Goal: Information Seeking & Learning: Learn about a topic

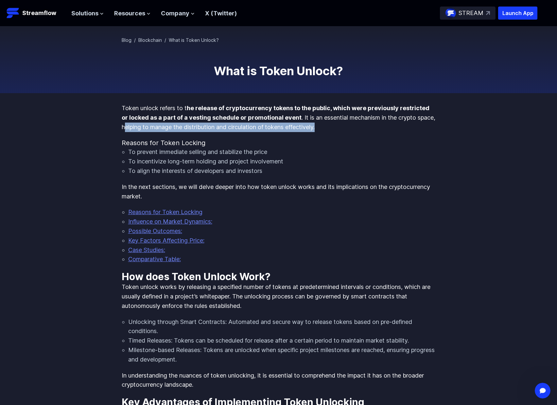
drag, startPoint x: 149, startPoint y: 122, endPoint x: 325, endPoint y: 128, distance: 176.4
click at [325, 128] on p "Token unlock refers to t he release of cryptocurrency tokens to the public, whi…" at bounding box center [279, 118] width 314 height 28
click at [365, 164] on li "To incentivize long-term holding and project involvement" at bounding box center [281, 161] width 307 height 9
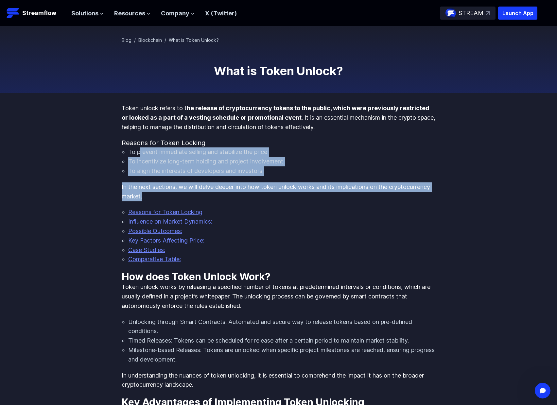
drag, startPoint x: 148, startPoint y: 151, endPoint x: 367, endPoint y: 192, distance: 223.3
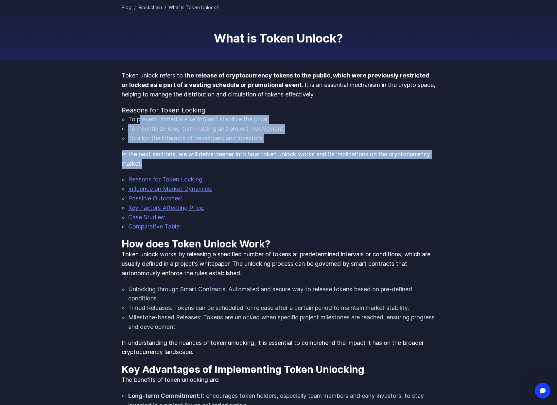
click at [175, 198] on link "Possible Outcomes:" at bounding box center [155, 198] width 54 height 7
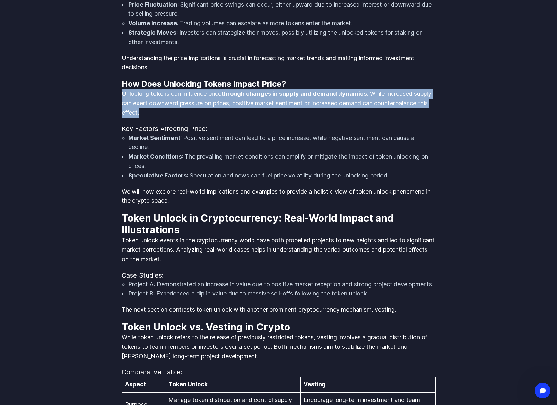
drag, startPoint x: 121, startPoint y: 102, endPoint x: 325, endPoint y: 125, distance: 204.5
click at [325, 117] on p "Unlocking tokens can influence price through changes in supply and demand dynam…" at bounding box center [279, 103] width 314 height 28
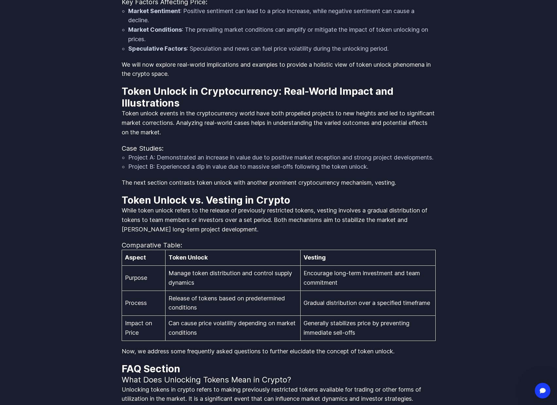
scroll to position [1093, 0]
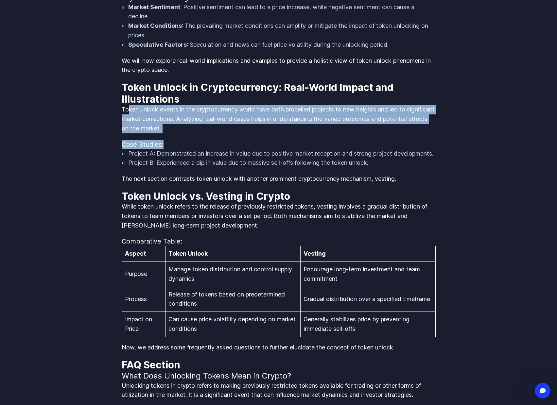
drag, startPoint x: 129, startPoint y: 121, endPoint x: 364, endPoint y: 149, distance: 236.3
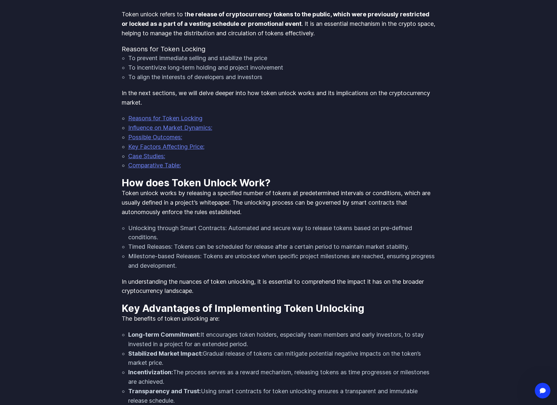
scroll to position [0, 0]
